Goal: Information Seeking & Learning: Learn about a topic

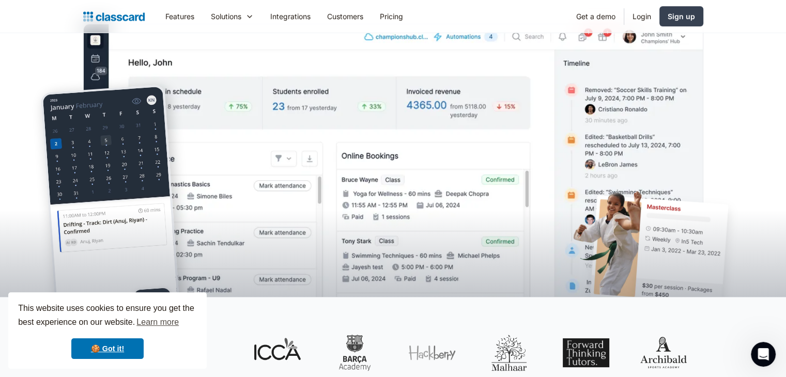
scroll to position [517, 0]
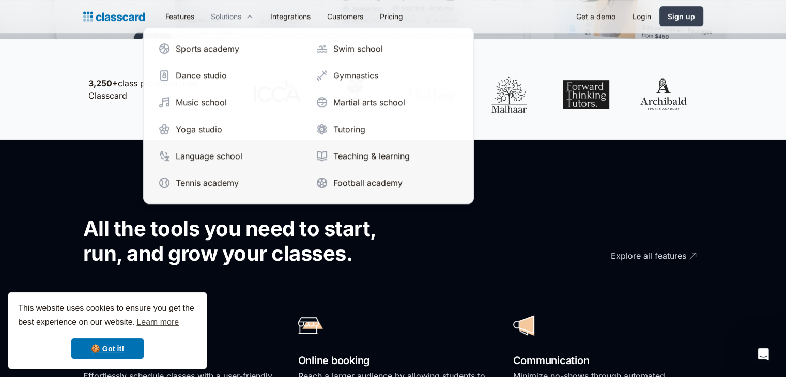
click at [223, 20] on div "Solutions" at bounding box center [226, 16] width 31 height 11
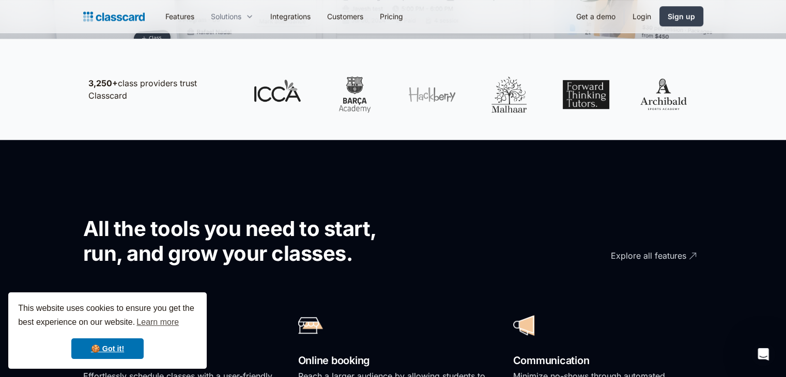
click at [227, 16] on div "Solutions" at bounding box center [226, 16] width 31 height 11
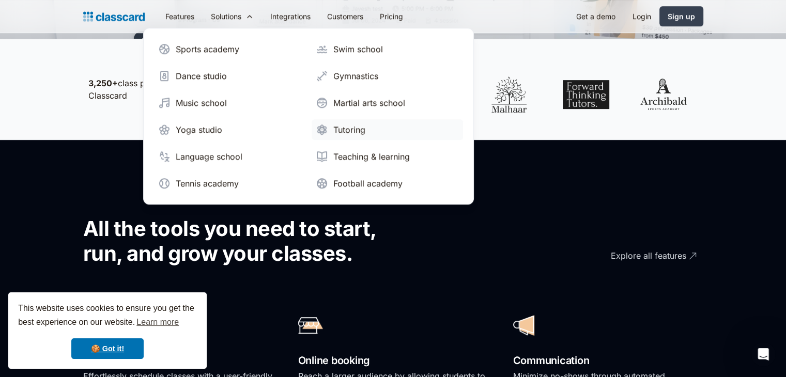
click at [335, 131] on div "Tutoring" at bounding box center [349, 130] width 32 height 12
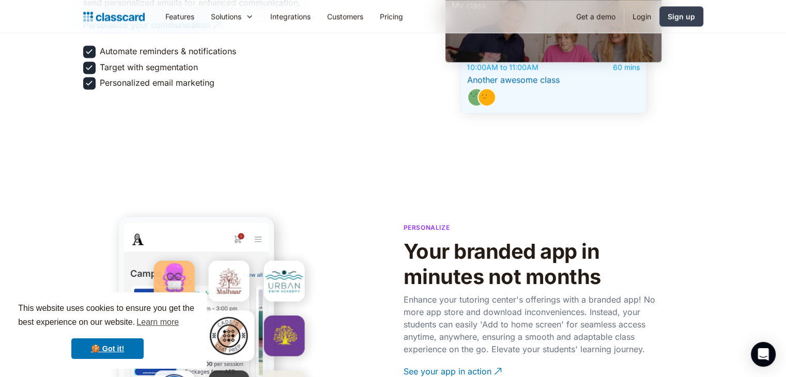
scroll to position [1965, 0]
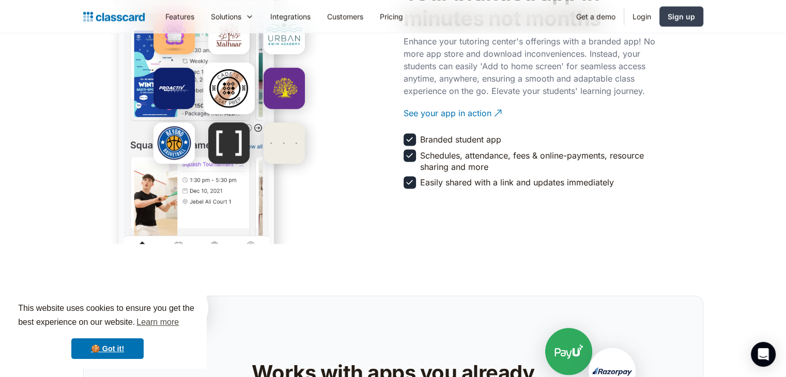
click at [317, 55] on div at bounding box center [233, 76] width 300 height 234
